Goal: Register for event/course

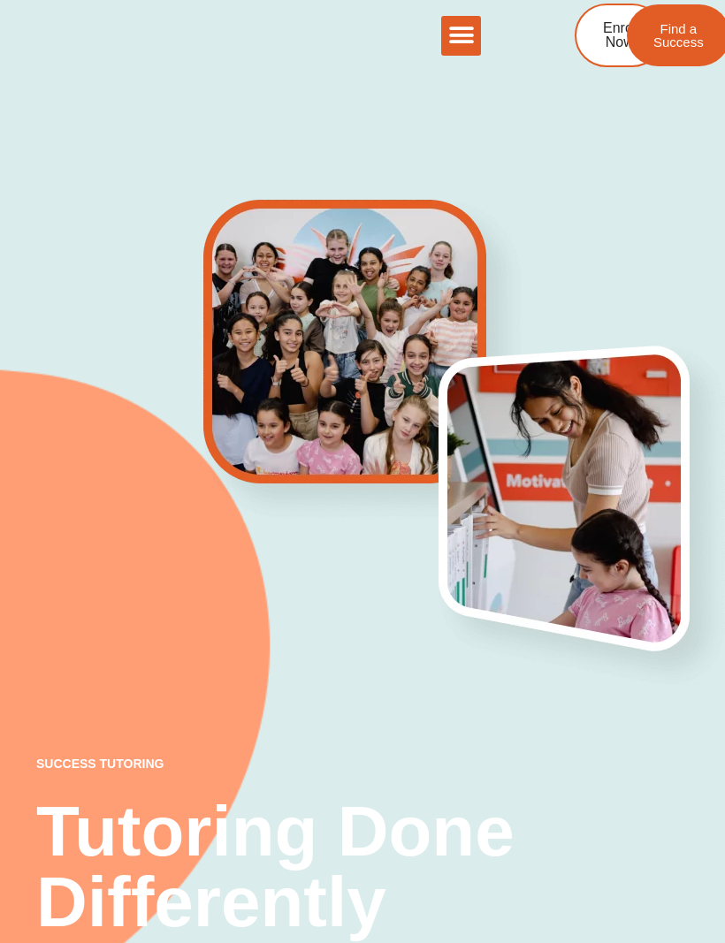
click at [466, 38] on icon "Menu Toggle" at bounding box center [461, 35] width 27 height 27
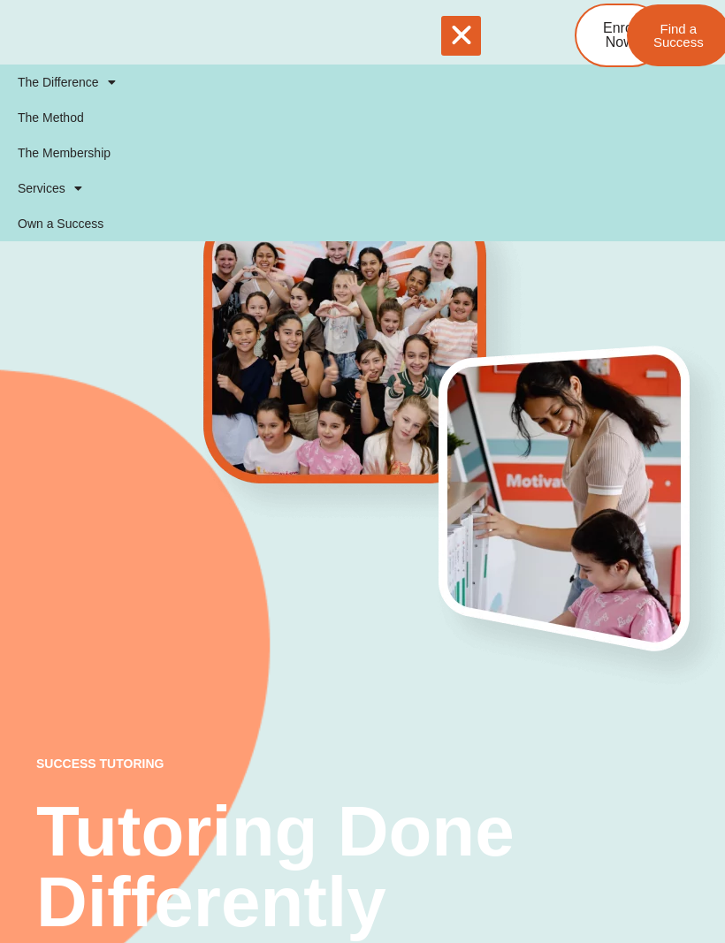
click at [464, 35] on icon "Menu Toggle" at bounding box center [461, 35] width 27 height 27
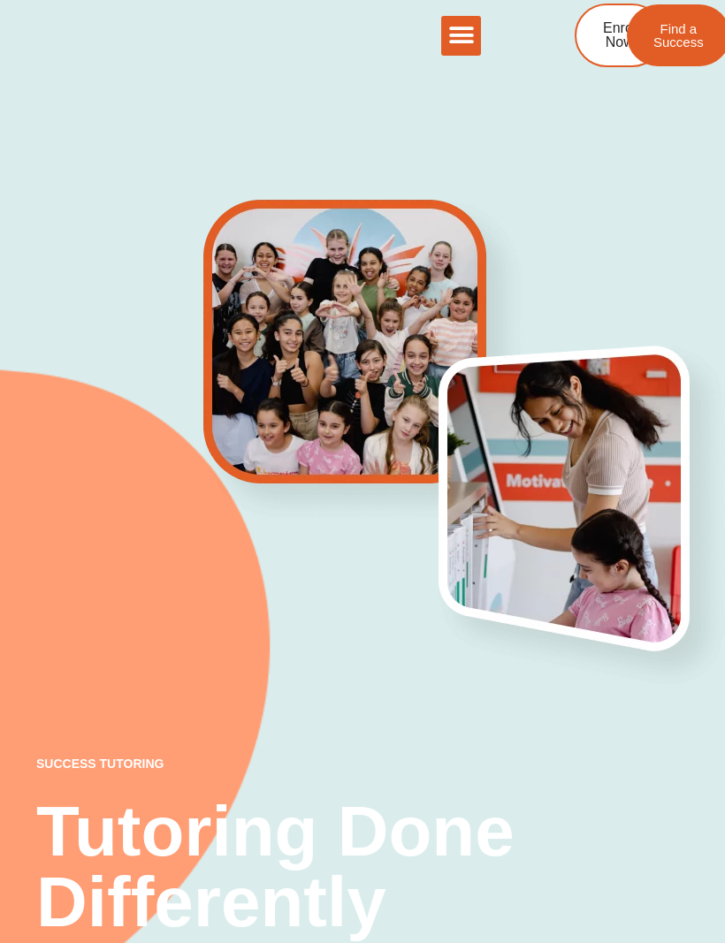
click at [456, 34] on icon "Menu Toggle" at bounding box center [461, 35] width 27 height 27
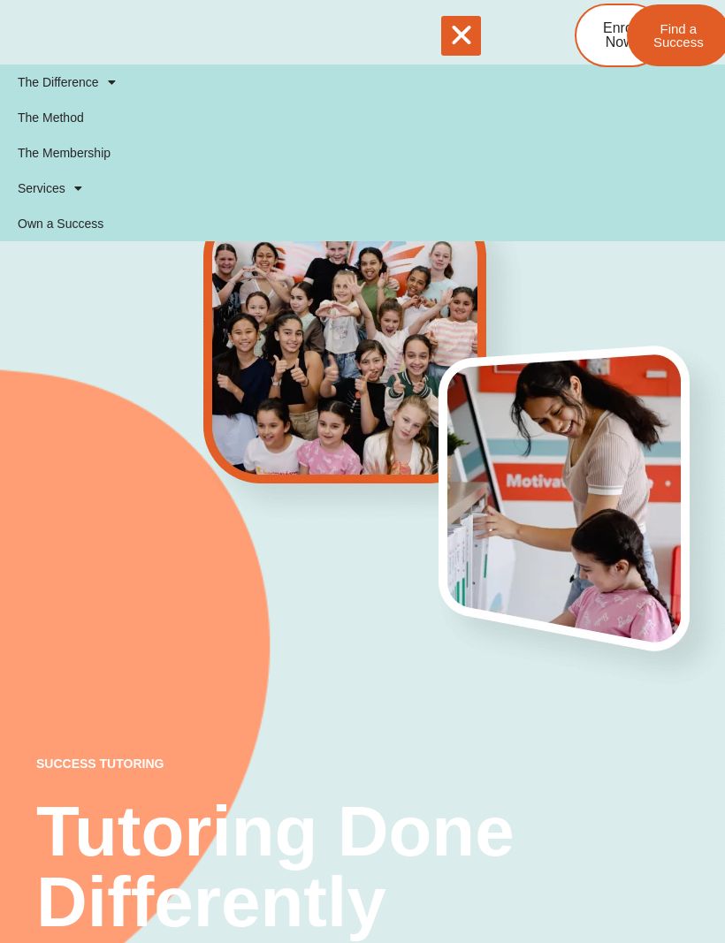
click at [451, 40] on icon "Menu Toggle" at bounding box center [461, 35] width 27 height 27
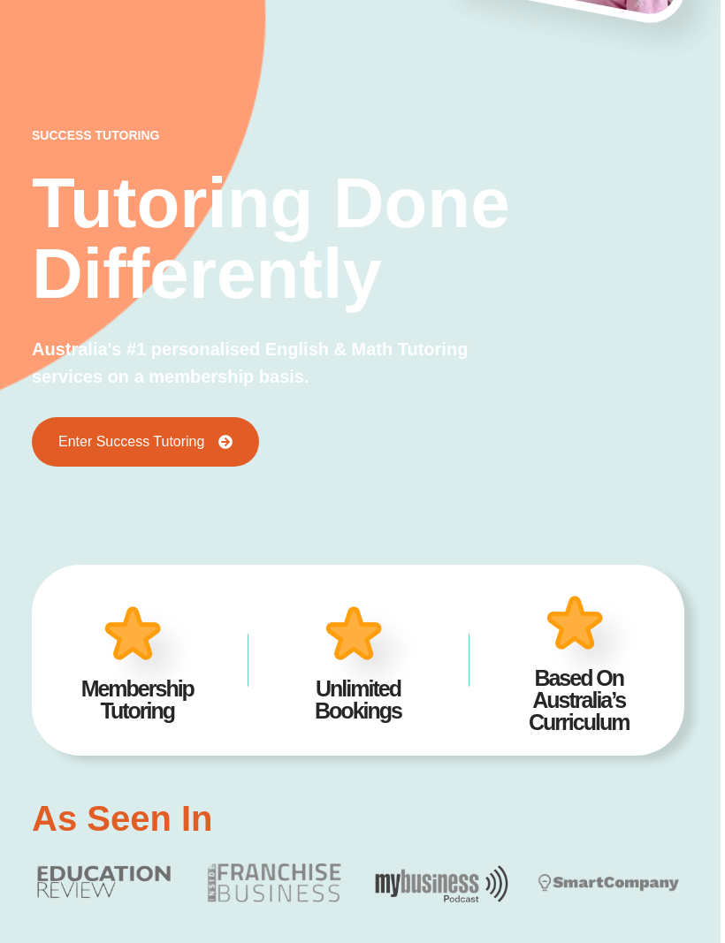
scroll to position [628, 4]
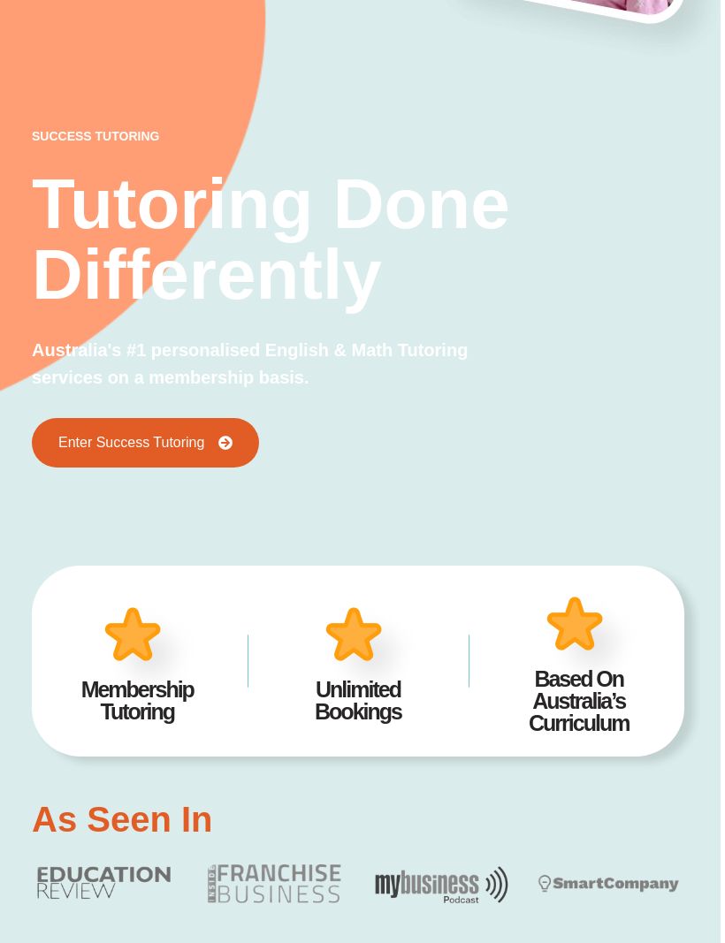
click at [202, 454] on link "Enter Success Tutoring" at bounding box center [145, 443] width 227 height 50
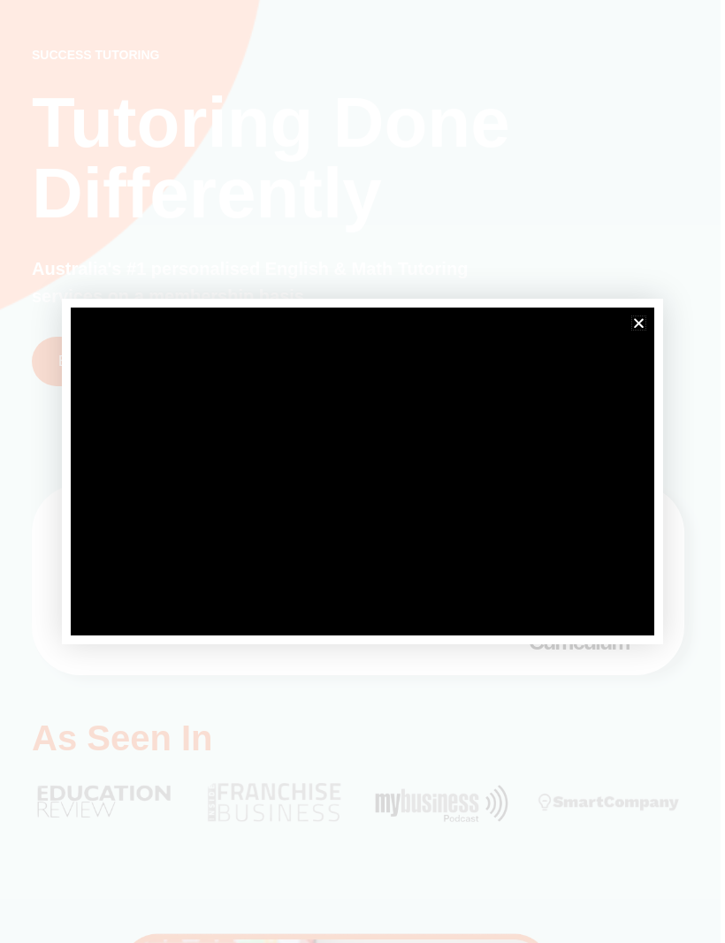
scroll to position [965, 4]
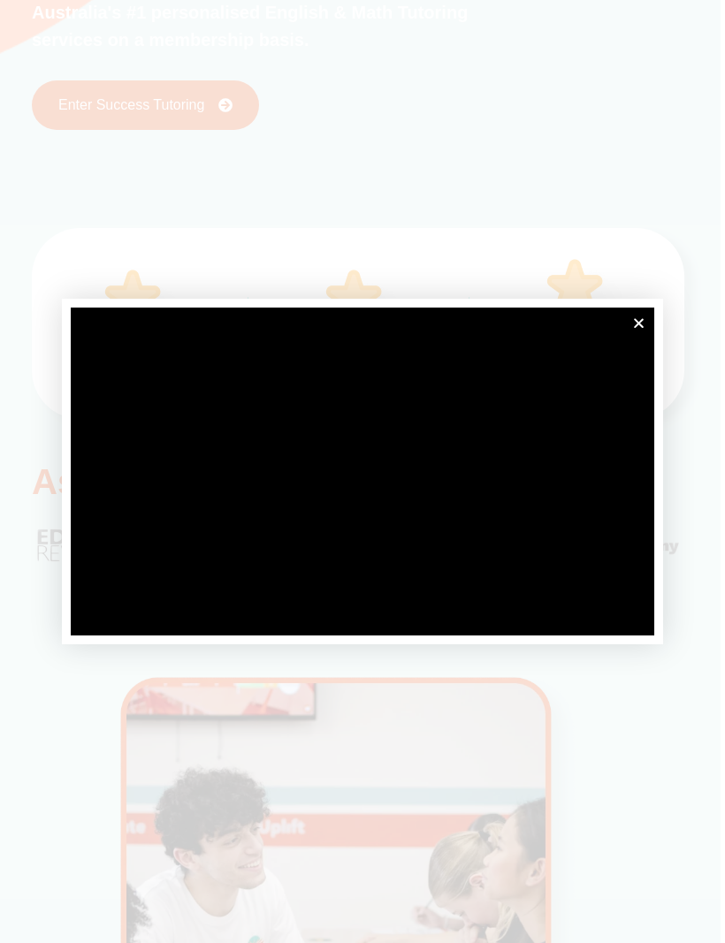
click at [655, 363] on div at bounding box center [362, 472] width 601 height 346
click at [642, 330] on icon "Close" at bounding box center [638, 323] width 13 height 13
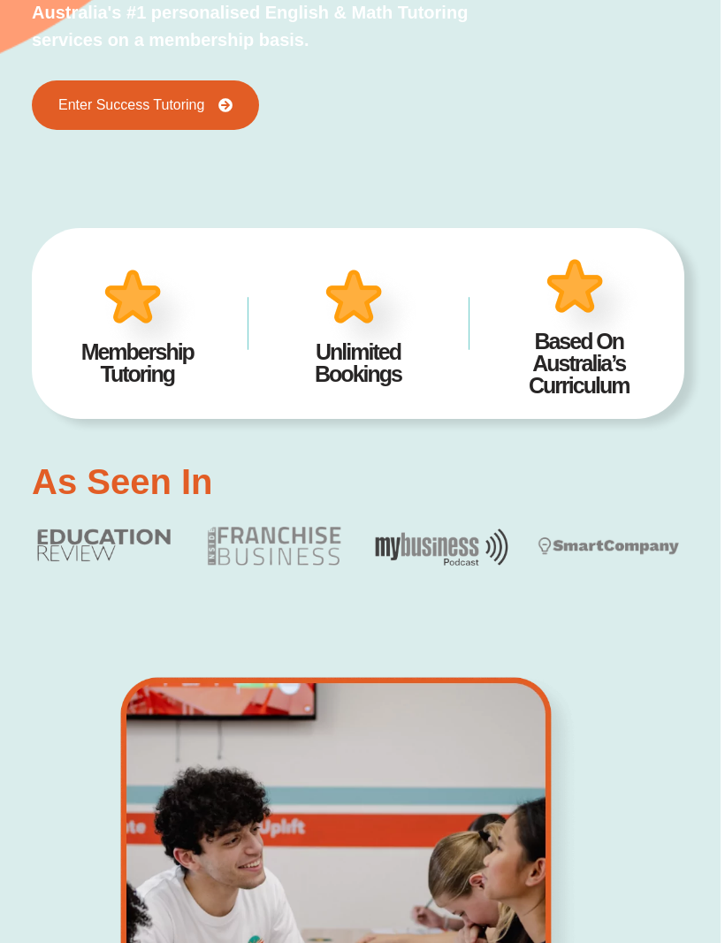
click at [640, 346] on h2 "Based On Australia’s Curriculum" at bounding box center [578, 364] width 167 height 66
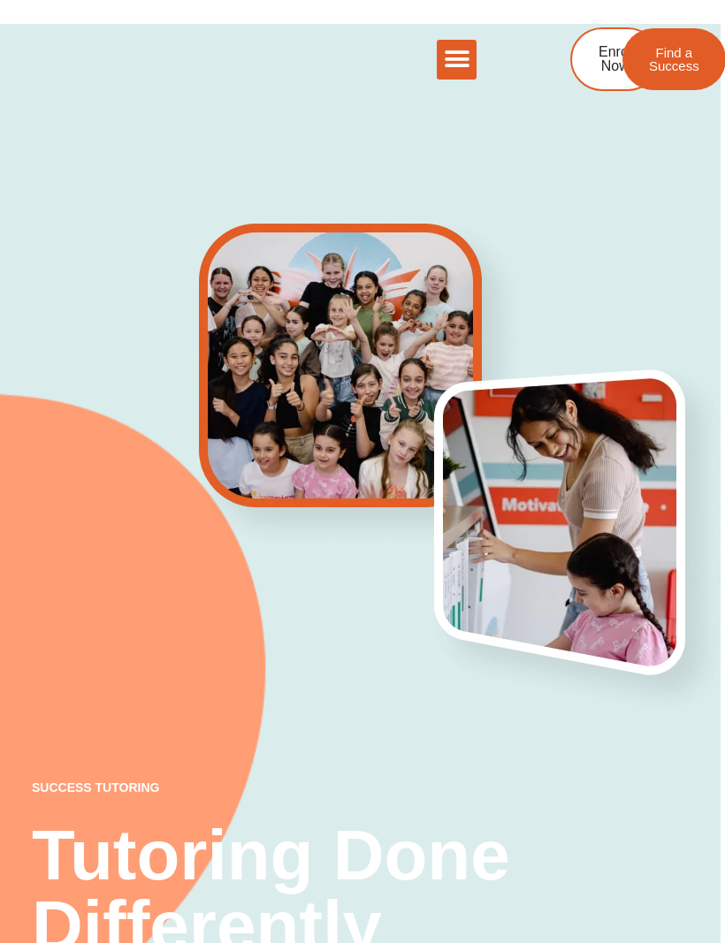
scroll to position [0, 4]
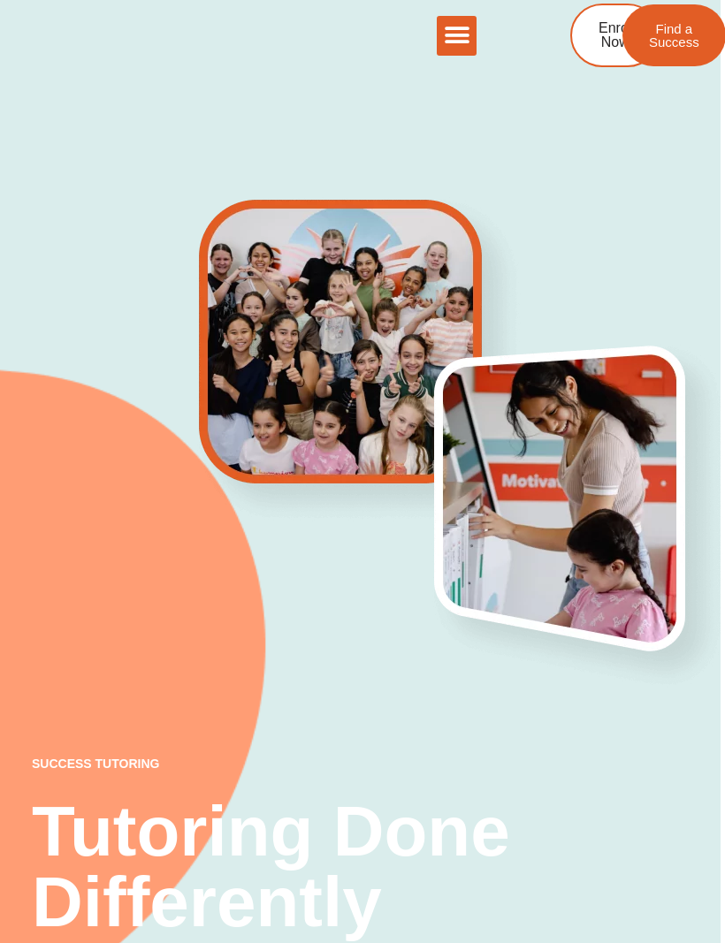
click at [438, 35] on div "Menu Toggle" at bounding box center [457, 36] width 40 height 40
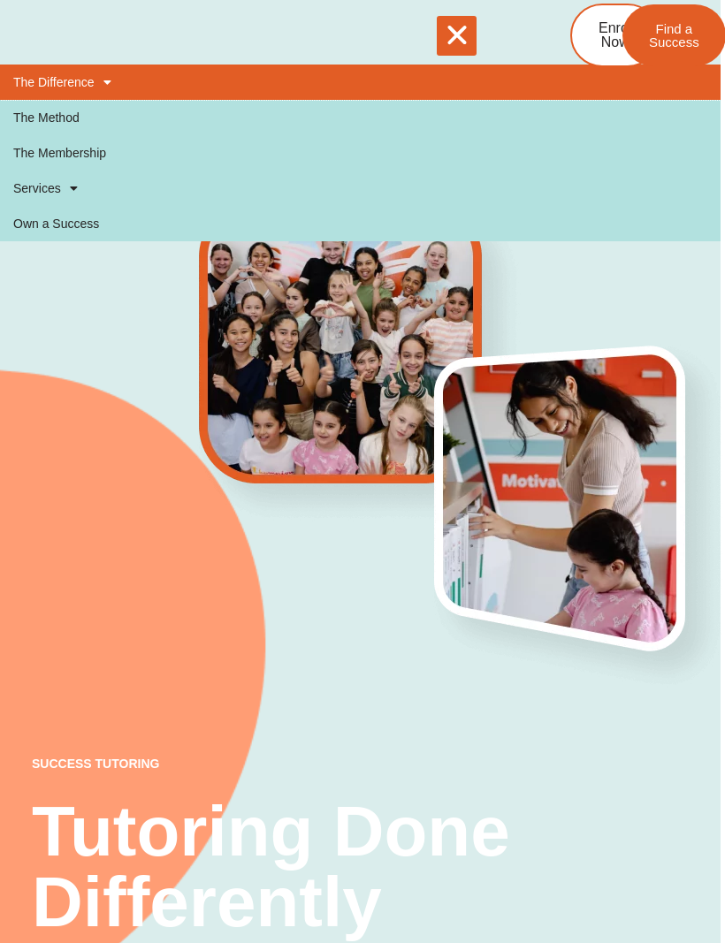
click at [103, 82] on span at bounding box center [103, 82] width 17 height 30
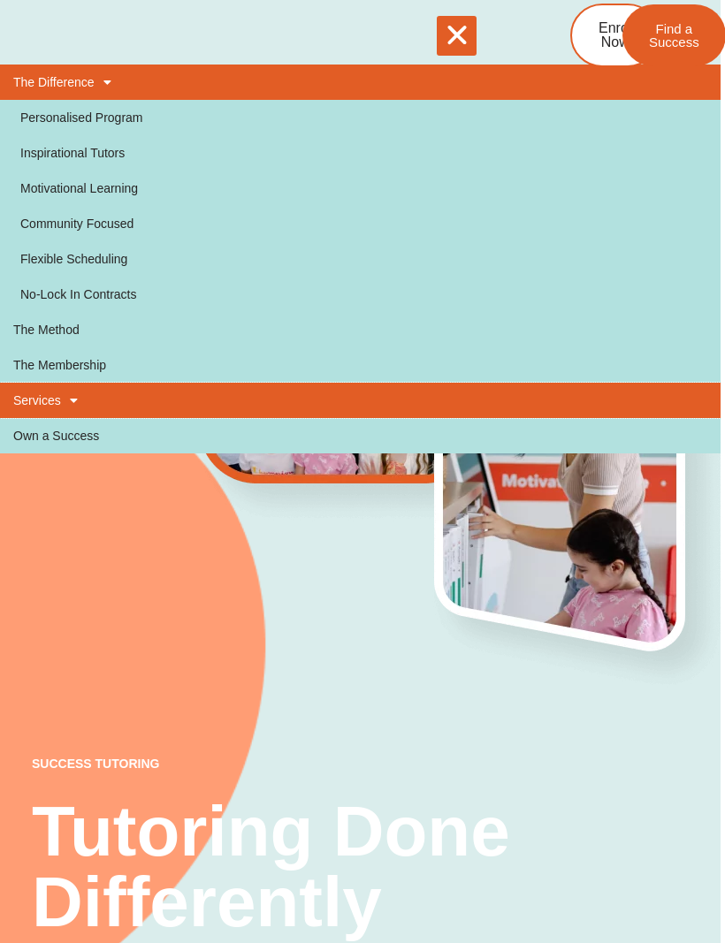
click at [75, 394] on span at bounding box center [69, 400] width 17 height 30
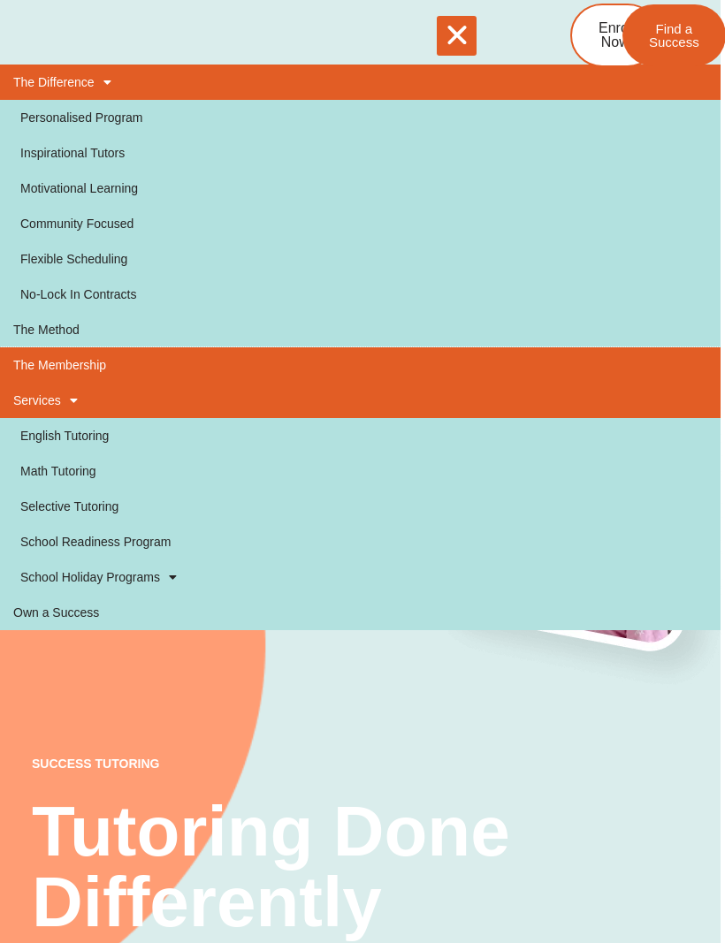
click at [121, 375] on link "The Membership" at bounding box center [358, 364] width 725 height 35
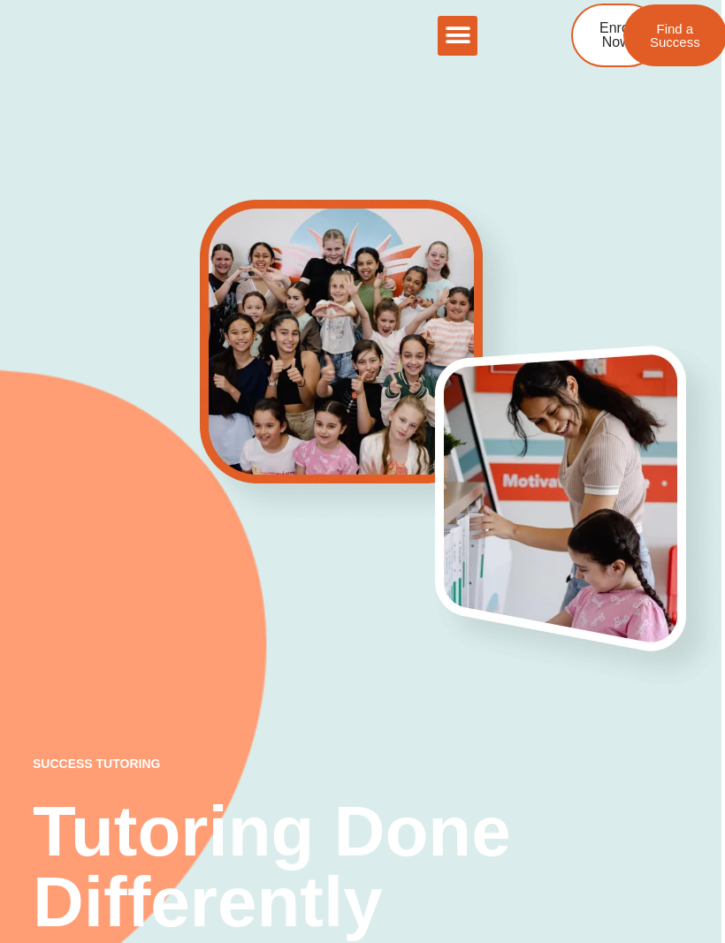
scroll to position [49, 0]
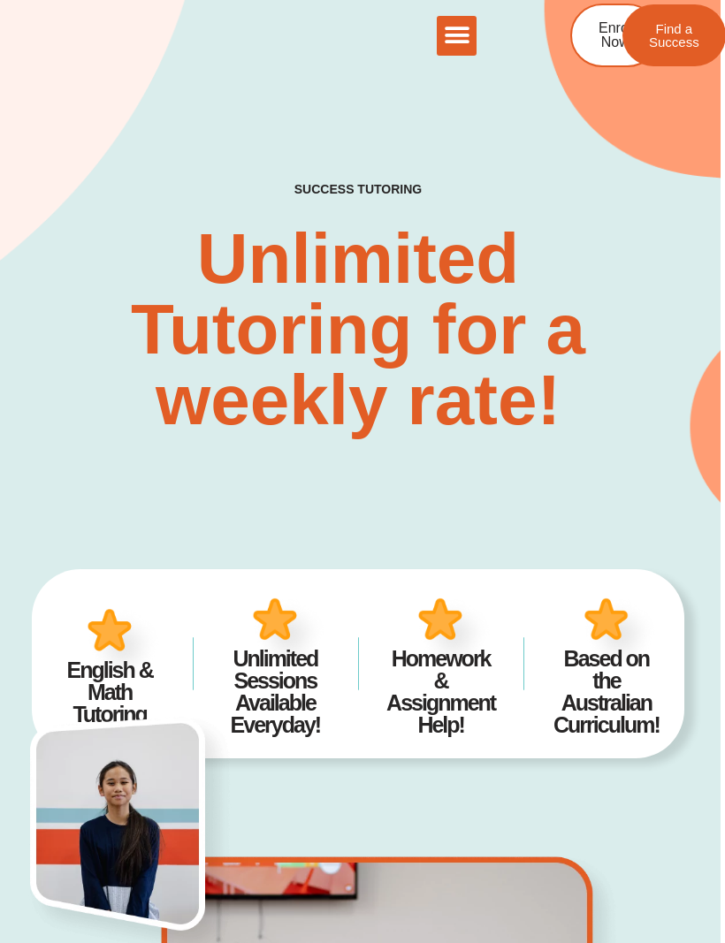
click at [592, 42] on link "Enrol Now" at bounding box center [614, 36] width 89 height 64
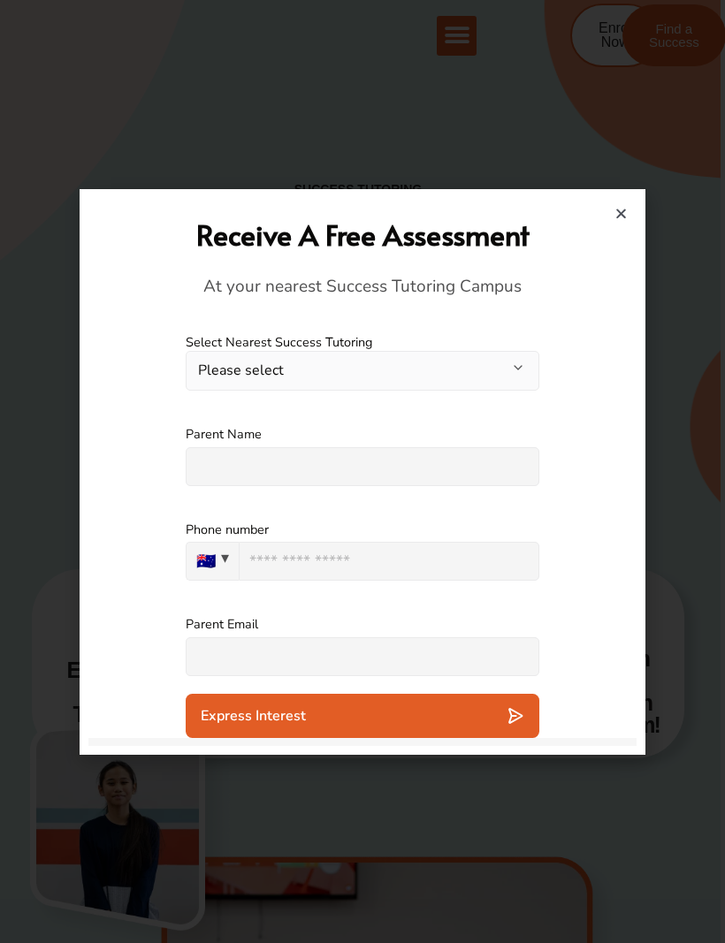
click at [512, 362] on button "Please select" at bounding box center [363, 371] width 354 height 40
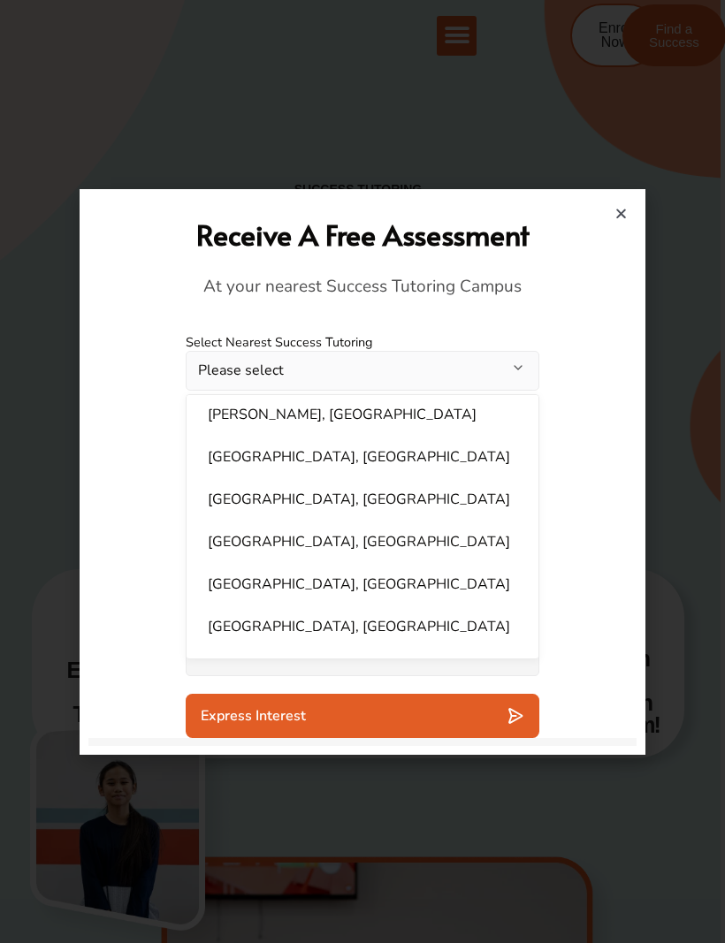
scroll to position [938, 0]
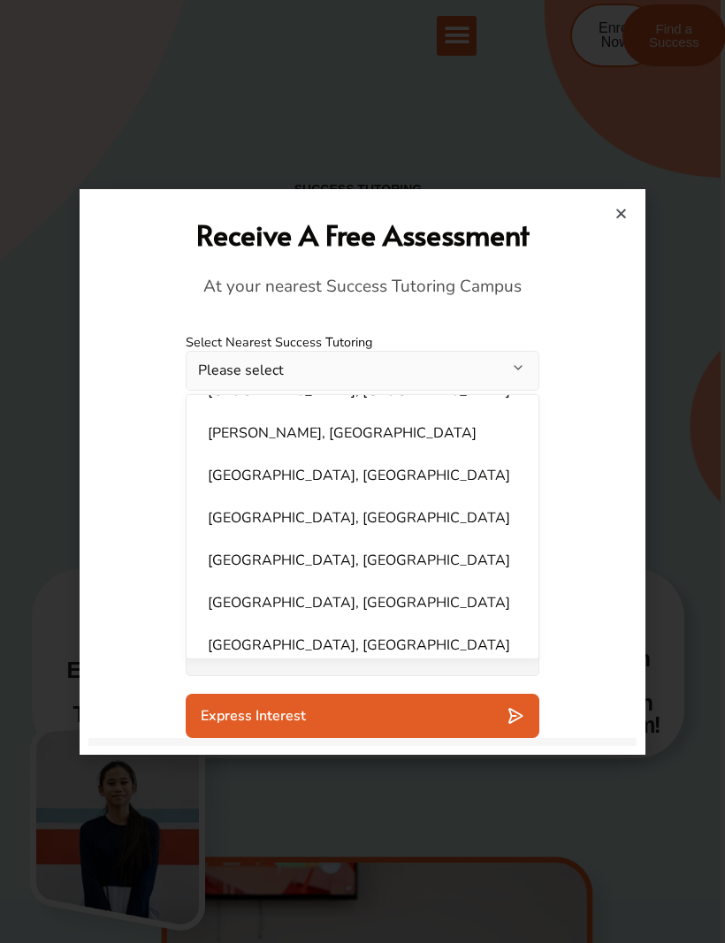
click at [411, 462] on li "Wentworthville, NSW" at bounding box center [362, 475] width 331 height 35
select select "**********"
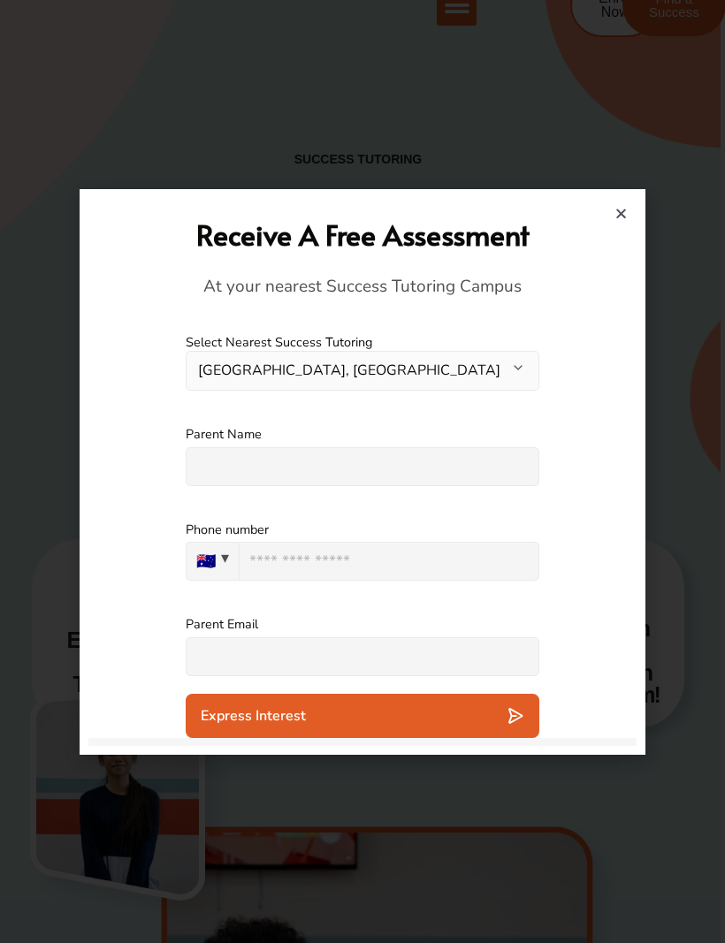
scroll to position [0, 4]
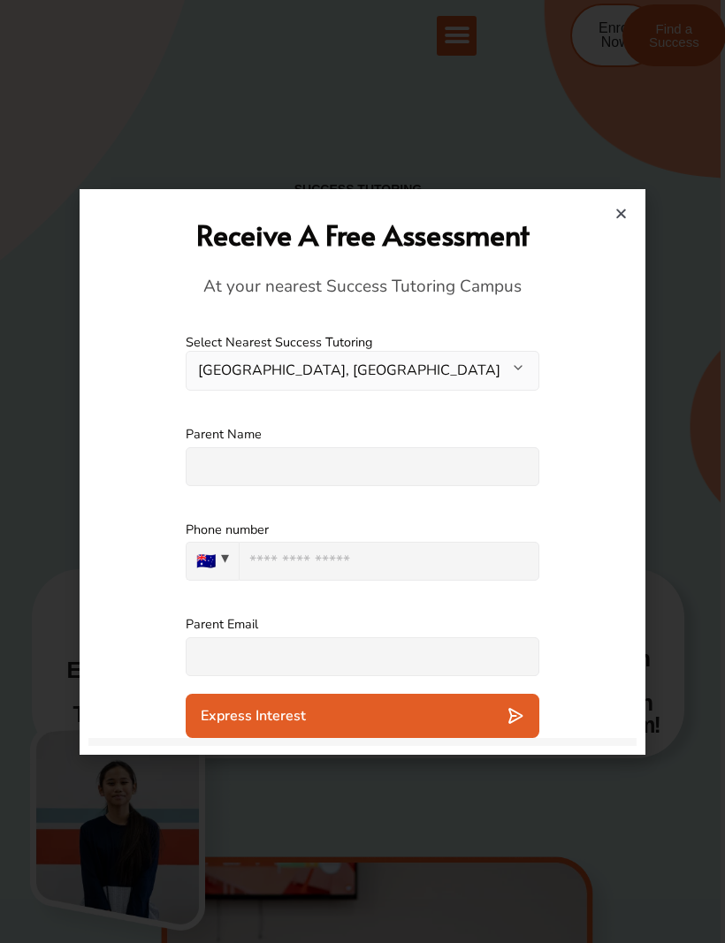
click at [639, 211] on div at bounding box center [363, 472] width 566 height 566
click at [617, 212] on icon "Close" at bounding box center [620, 213] width 13 height 13
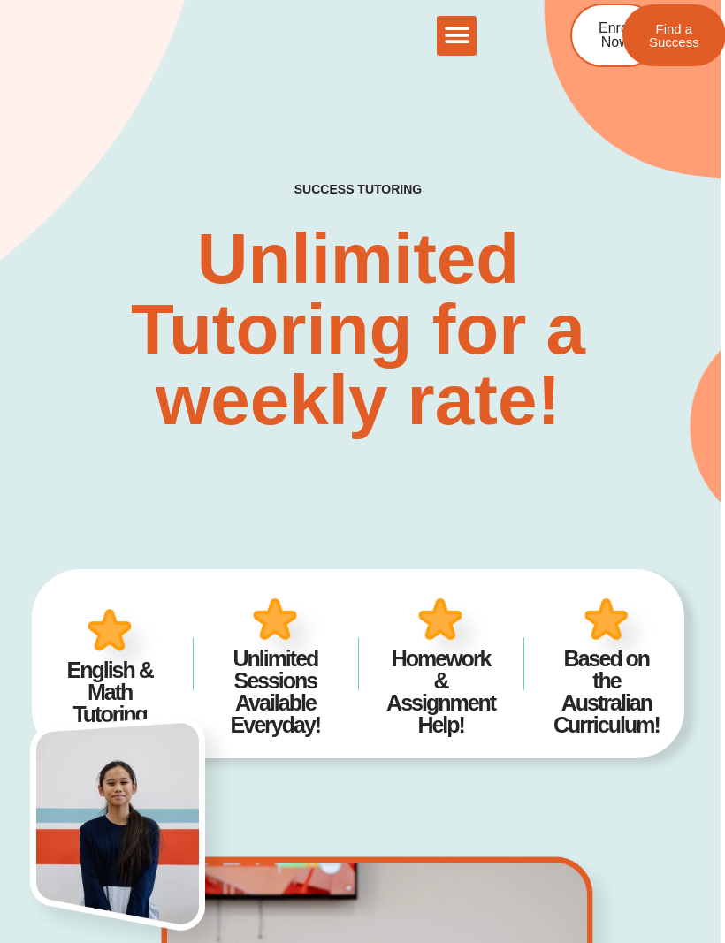
click at [463, 31] on icon "Menu Toggle" at bounding box center [457, 35] width 27 height 27
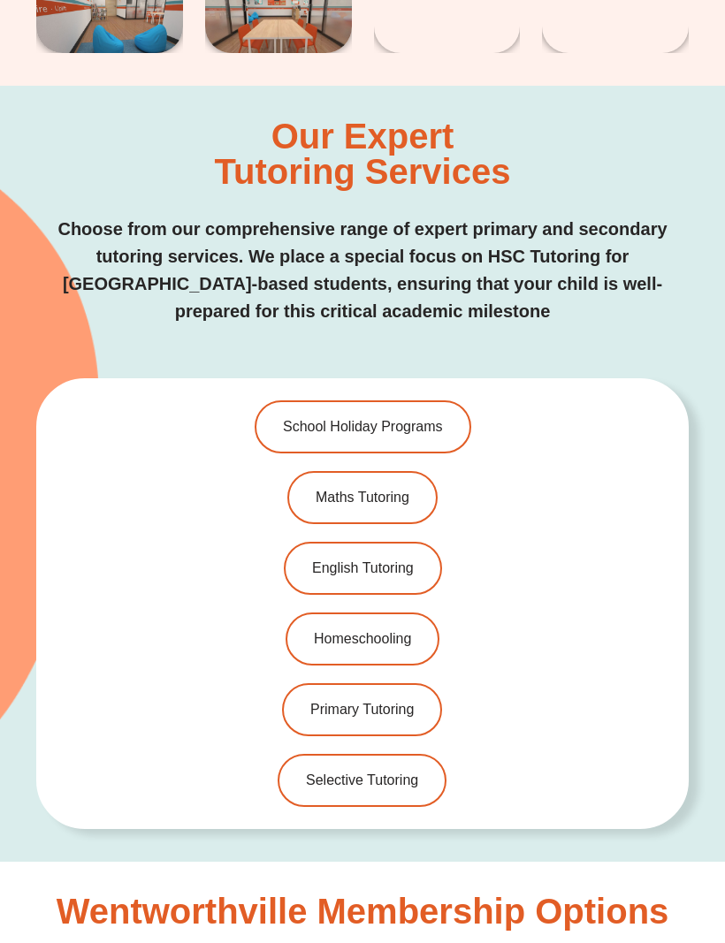
scroll to position [3725, 0]
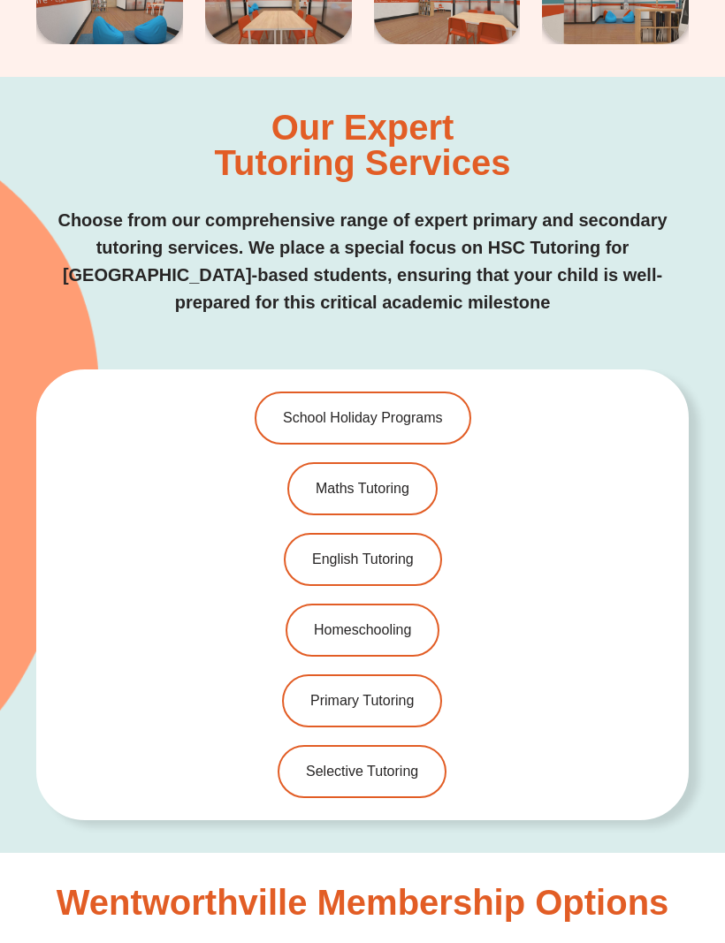
click at [403, 766] on span "Selective Tutoring" at bounding box center [362, 773] width 112 height 14
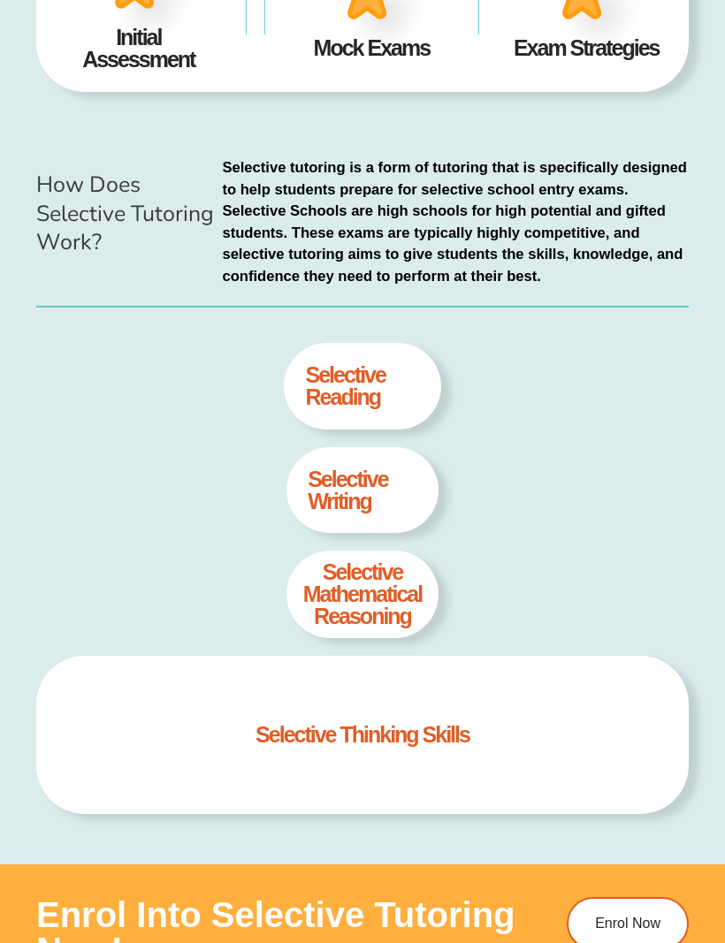
scroll to position [615, 0]
click at [382, 384] on h4 "selective Reading" at bounding box center [363, 386] width 114 height 44
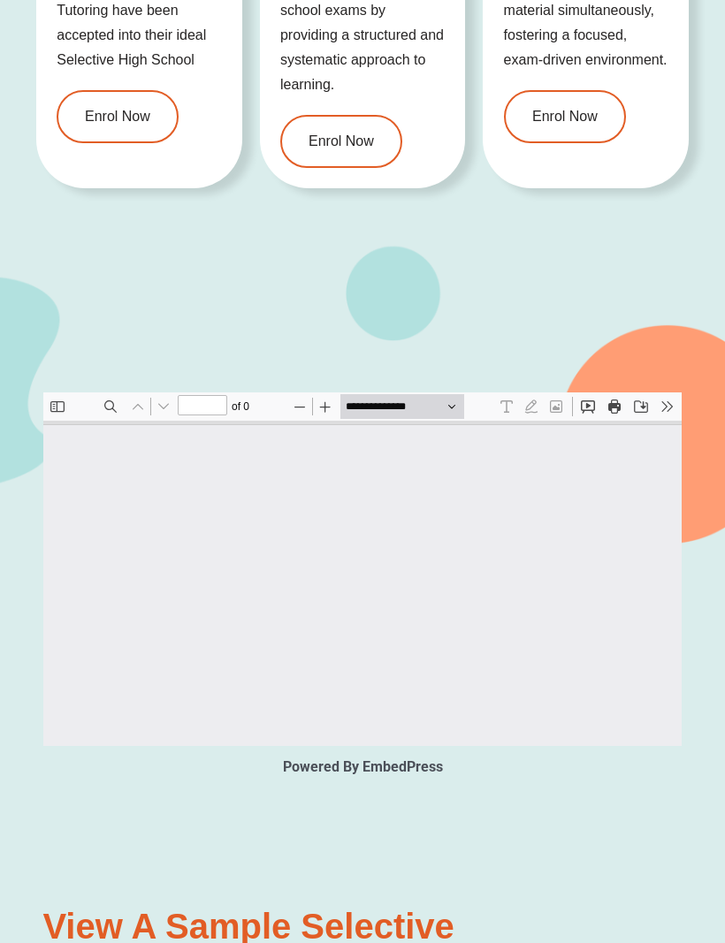
scroll to position [2238, 0]
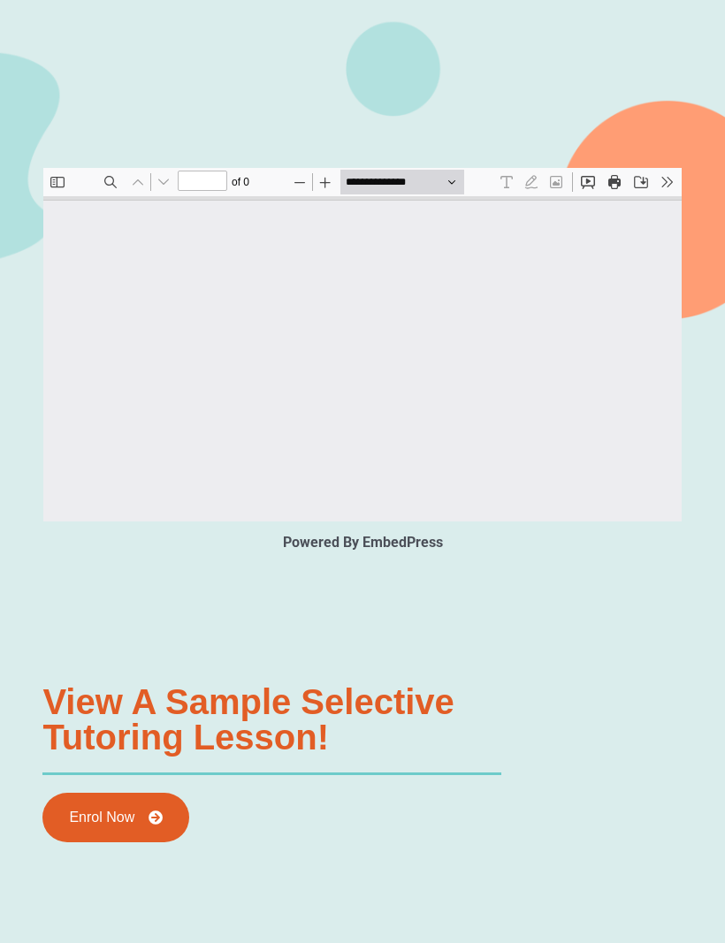
type input "*"
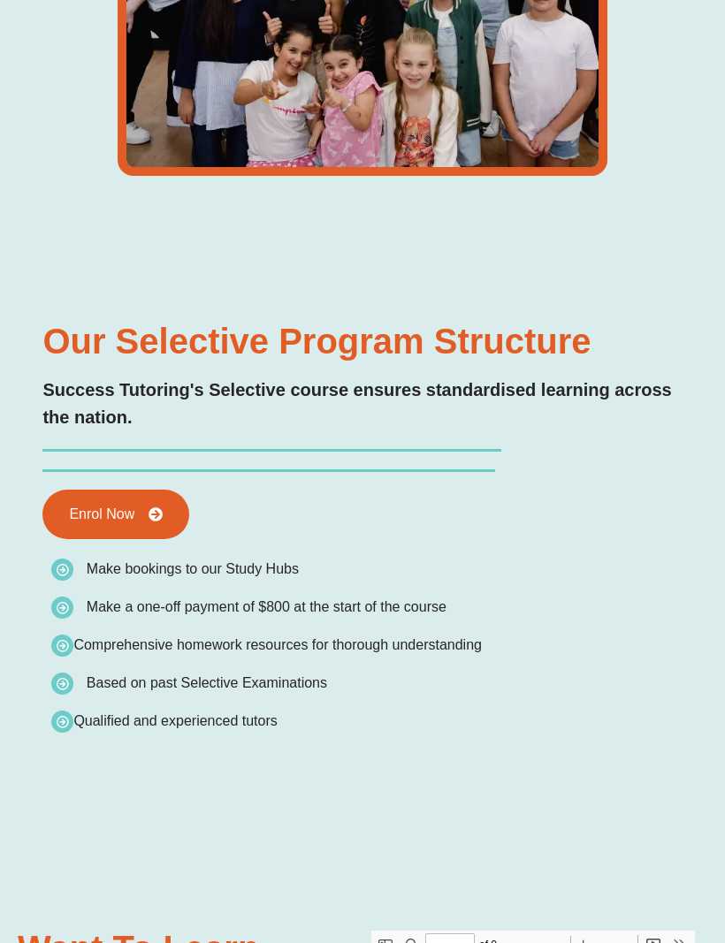
scroll to position [0, 0]
type input "*"
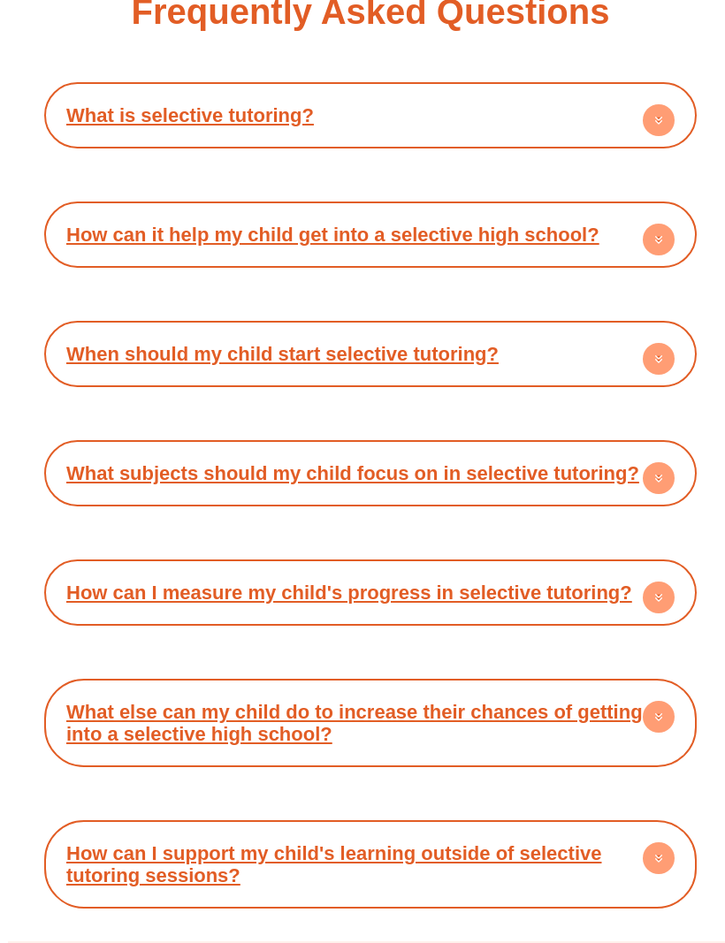
scroll to position [6154, 0]
